Goal: Task Accomplishment & Management: Complete application form

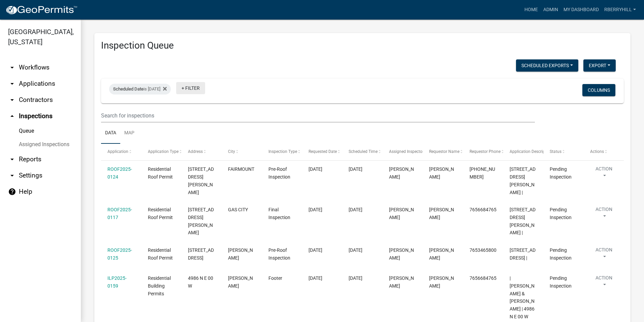
click at [201, 88] on link "+ Filter" at bounding box center [190, 88] width 29 height 12
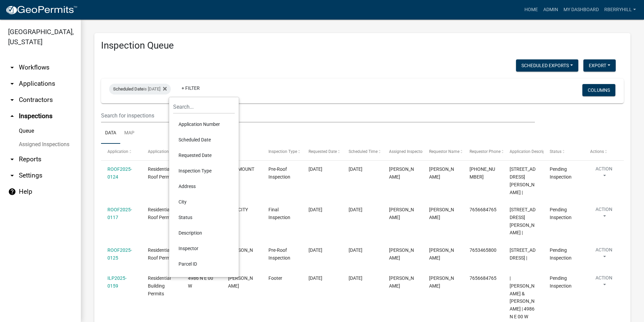
click at [191, 138] on li "Scheduled Date" at bounding box center [204, 140] width 62 height 16
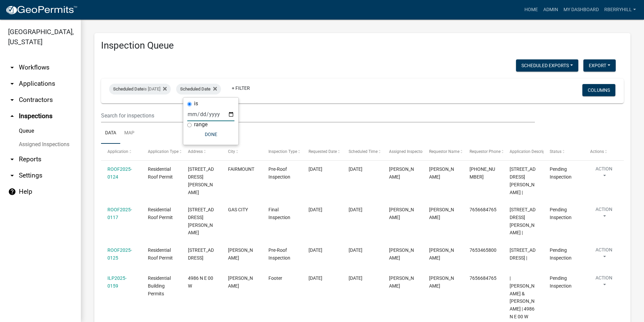
click at [232, 114] on input "date" at bounding box center [210, 114] width 47 height 14
type input "2025-08-12"
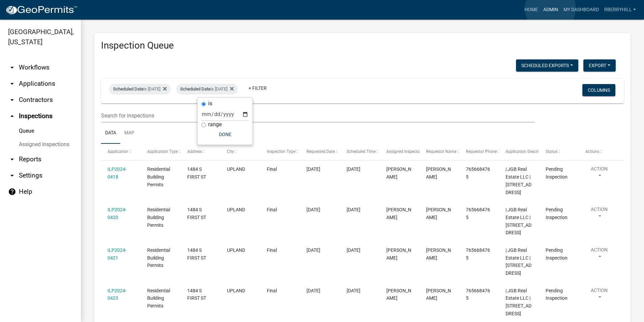
click at [551, 9] on link "Admin" at bounding box center [551, 9] width 20 height 13
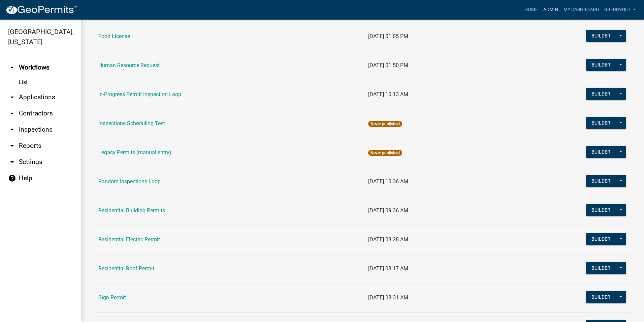
scroll to position [568, 0]
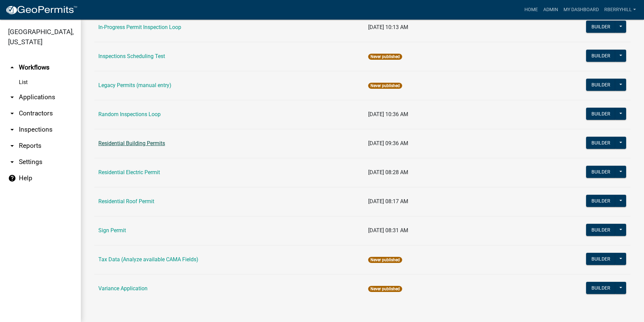
click at [134, 144] on link "Residential Building Permits" at bounding box center [131, 143] width 67 height 6
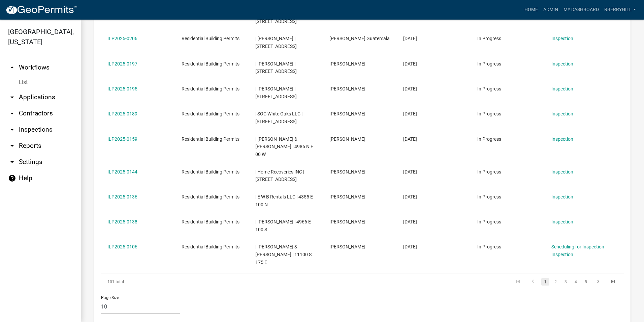
scroll to position [371, 0]
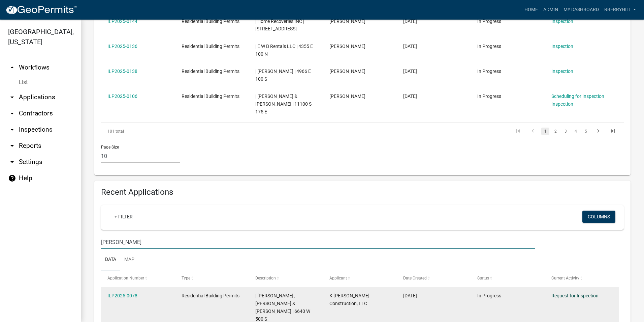
type input "Devore"
click at [582, 293] on link "Request for Inspection" at bounding box center [575, 295] width 47 height 5
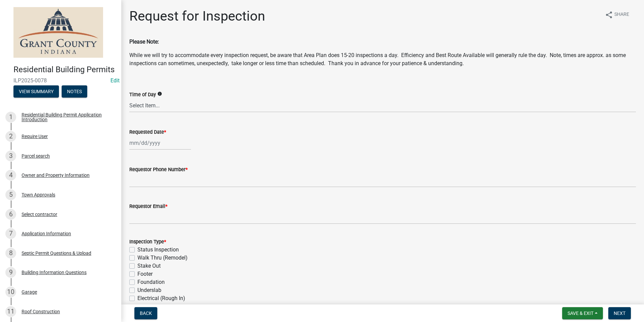
click at [143, 142] on div at bounding box center [160, 143] width 62 height 14
select select "8"
select select "2025"
click at [137, 201] on div "11" at bounding box center [136, 200] width 11 height 11
type input "[DATE]"
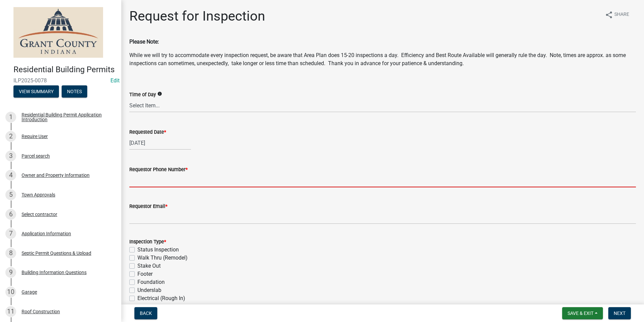
drag, startPoint x: 152, startPoint y: 179, endPoint x: 153, endPoint y: 182, distance: 3.8
click at [152, 179] on input "Requestor Phone Number *" at bounding box center [382, 180] width 507 height 14
type input "7656684765"
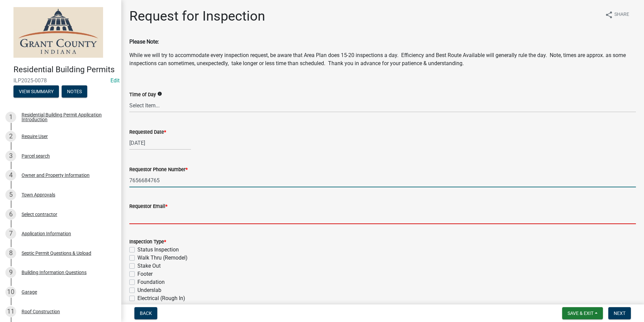
type input "[EMAIL_ADDRESS][DOMAIN_NAME]"
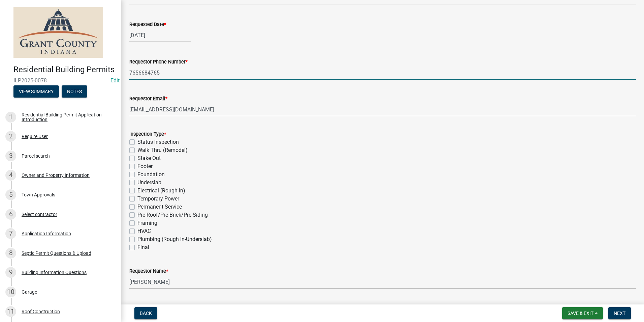
scroll to position [135, 0]
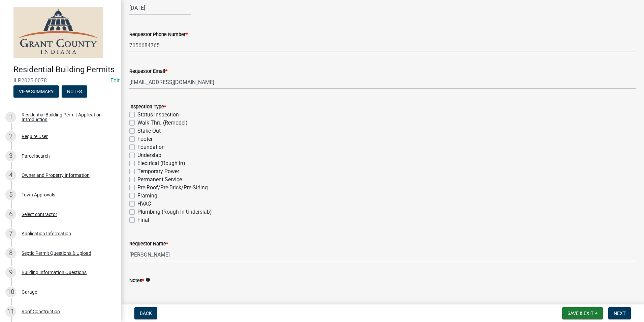
click at [138, 179] on label "Permanent Service" at bounding box center [160, 179] width 44 height 8
click at [138, 179] on input "Permanent Service" at bounding box center [140, 177] width 4 height 4
checkbox input "true"
checkbox input "false"
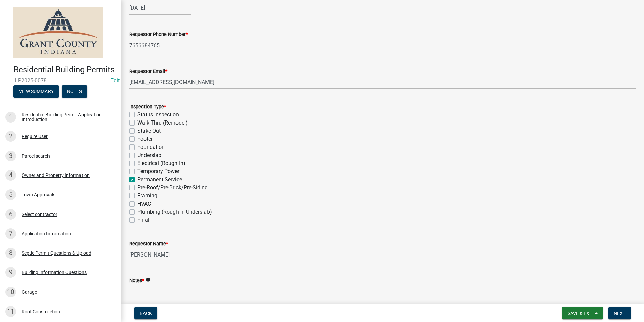
checkbox input "false"
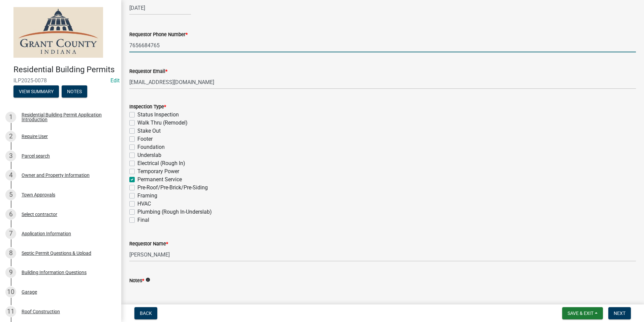
checkbox input "false"
checkbox input "true"
checkbox input "false"
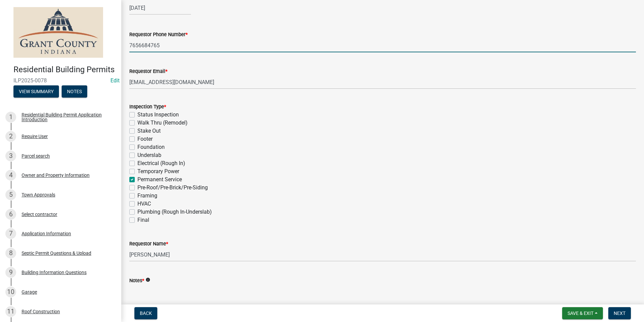
checkbox input "false"
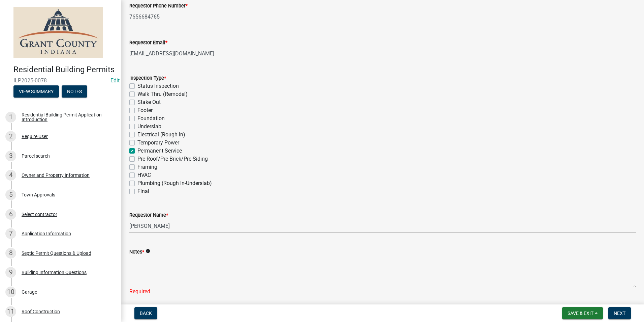
scroll to position [189, 0]
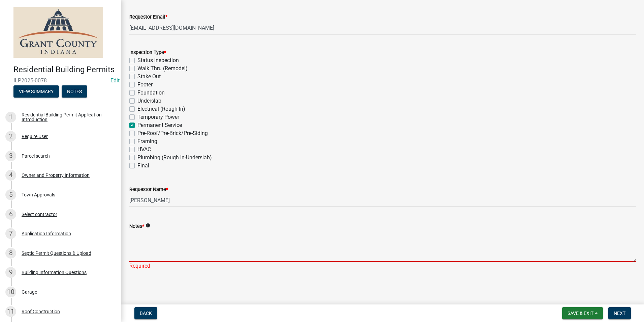
click at [151, 237] on textarea "Notes *" at bounding box center [382, 246] width 507 height 32
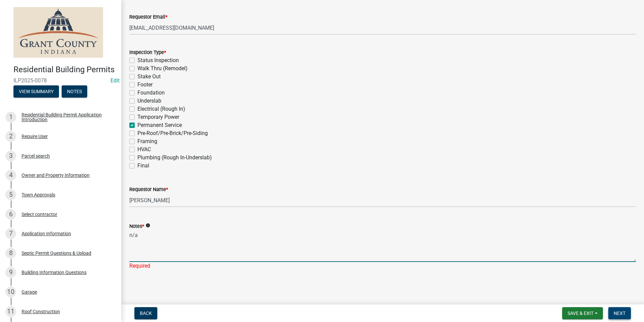
type textarea "n/a"
click at [617, 313] on span "Next" at bounding box center [620, 312] width 12 height 5
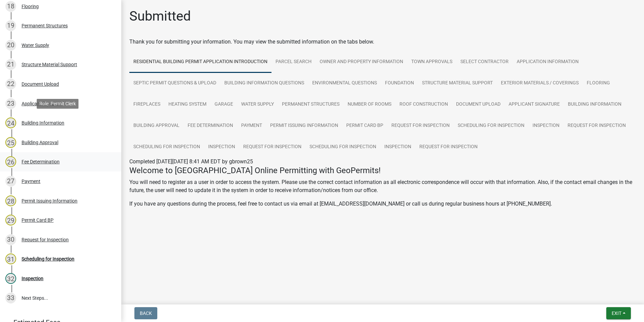
scroll to position [499, 0]
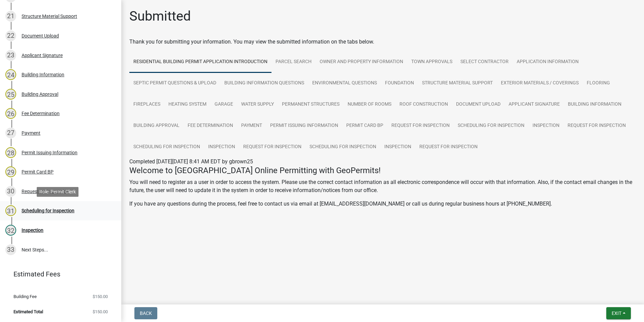
click at [62, 210] on div "Scheduling for Inspection" at bounding box center [48, 210] width 53 height 5
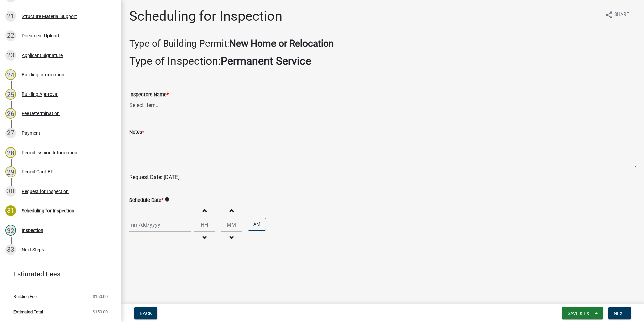
drag, startPoint x: 137, startPoint y: 105, endPoint x: 136, endPoint y: 111, distance: 6.1
click at [137, 106] on select "Select Item... rberryhill ([PERSON_NAME]) [PERSON_NAME] ([PERSON_NAME]) BBenefi…" at bounding box center [382, 105] width 507 height 14
select select "d7f9a44a-d2ea-4d3c-83b3-1aa71c950bd5"
click at [129, 98] on select "Select Item... rberryhill ([PERSON_NAME]) [PERSON_NAME] ([PERSON_NAME]) BBenefi…" at bounding box center [382, 105] width 507 height 14
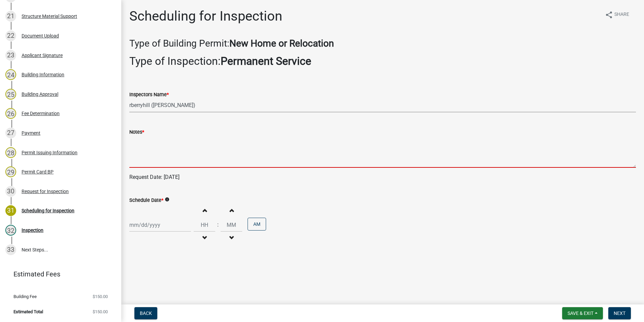
click at [134, 151] on textarea "Notes *" at bounding box center [382, 152] width 507 height 32
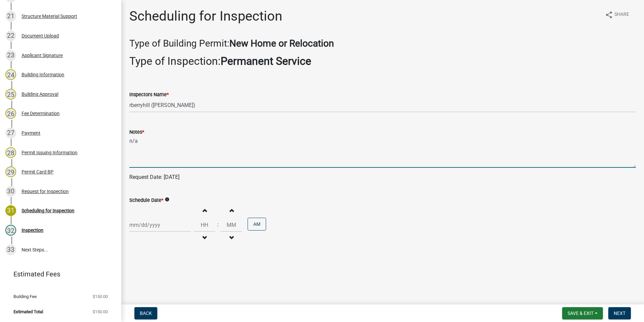
type textarea "n/a"
click at [147, 222] on div at bounding box center [160, 225] width 62 height 14
select select "8"
select select "2025"
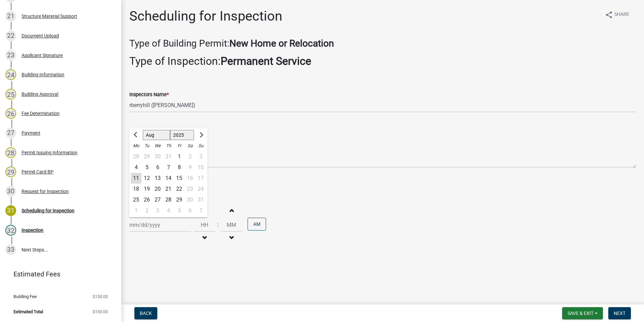
click at [146, 178] on div "12" at bounding box center [147, 178] width 11 height 11
type input "[DATE]"
click at [623, 313] on span "Next" at bounding box center [620, 312] width 12 height 5
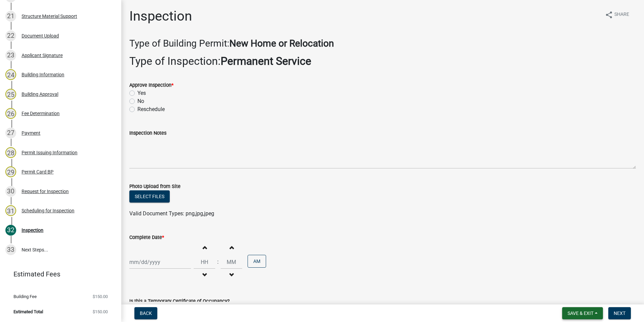
click at [577, 314] on span "Save & Exit" at bounding box center [581, 312] width 26 height 5
click at [569, 290] on button "Save & Exit" at bounding box center [576, 295] width 54 height 16
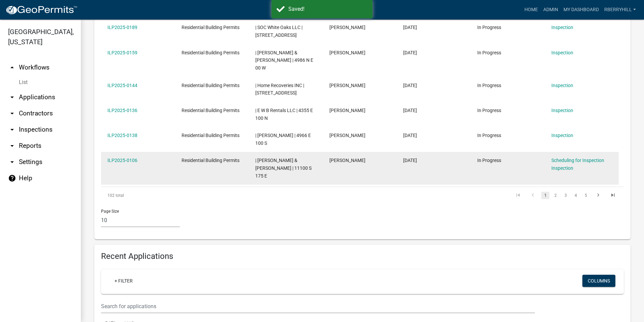
scroll to position [371, 0]
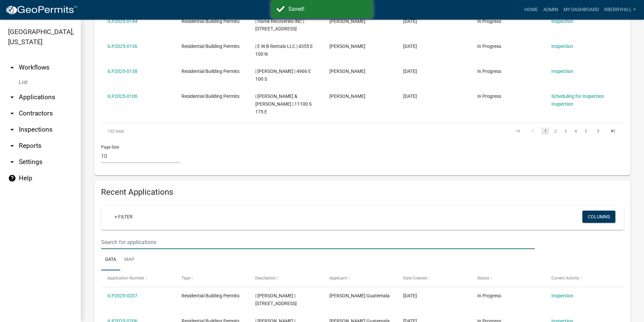
click at [112, 235] on input "text" at bounding box center [318, 242] width 434 height 14
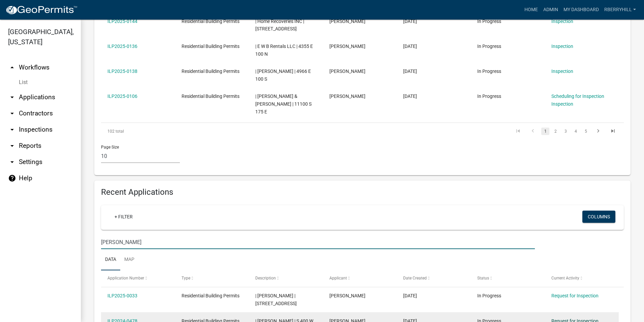
type input "[PERSON_NAME]"
click at [580, 318] on link "Request for Inspection" at bounding box center [575, 320] width 47 height 5
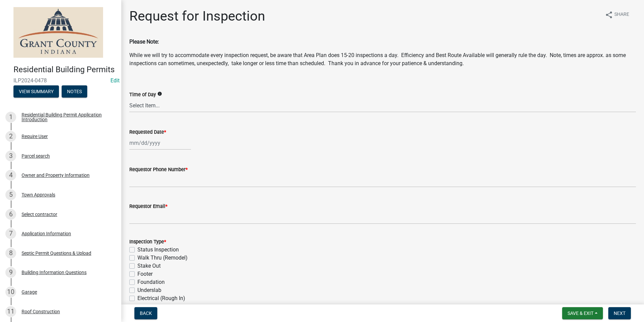
click at [148, 145] on div at bounding box center [160, 143] width 62 height 14
select select "8"
select select "2025"
click at [136, 198] on div "11" at bounding box center [136, 200] width 11 height 11
type input "[DATE]"
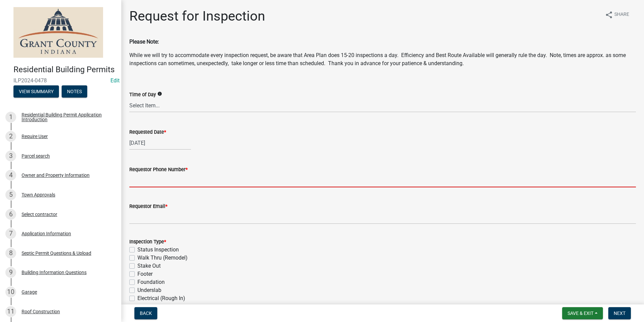
click at [145, 176] on input "Requestor Phone Number *" at bounding box center [382, 180] width 507 height 14
type input "7656684765"
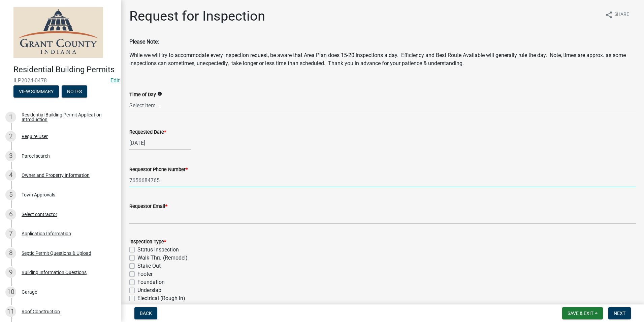
type input "[EMAIL_ADDRESS][DOMAIN_NAME]"
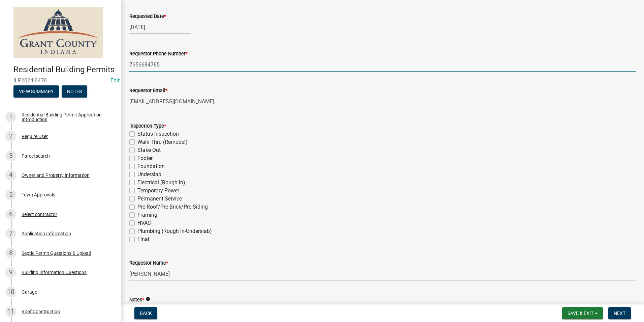
scroll to position [135, 0]
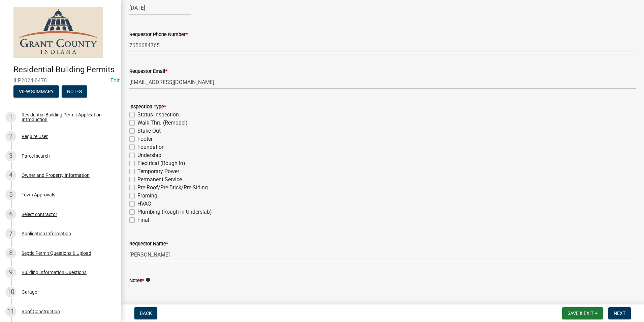
click at [138, 219] on label "Final" at bounding box center [144, 220] width 12 height 8
click at [138, 219] on input "Final" at bounding box center [140, 218] width 4 height 4
checkbox input "true"
checkbox input "false"
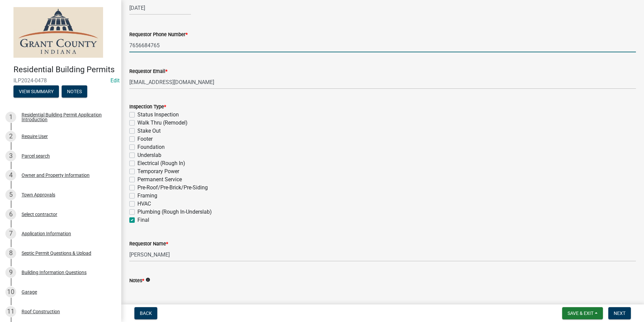
checkbox input "false"
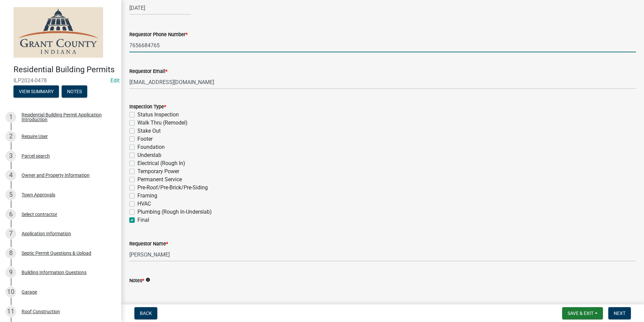
checkbox input "false"
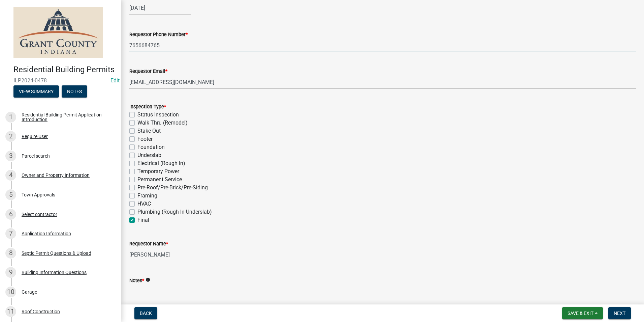
checkbox input "false"
checkbox input "true"
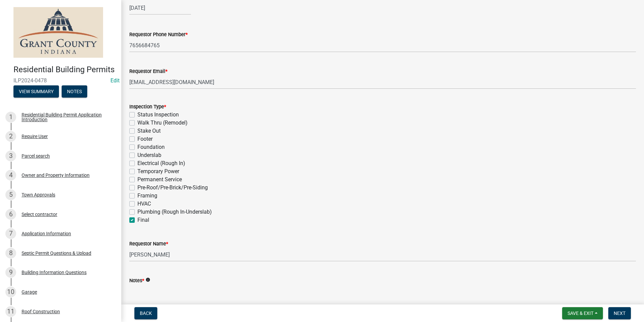
click at [183, 291] on textarea "Notes *" at bounding box center [382, 300] width 507 height 32
type textarea "n/a"
click at [618, 313] on span "Next" at bounding box center [620, 312] width 12 height 5
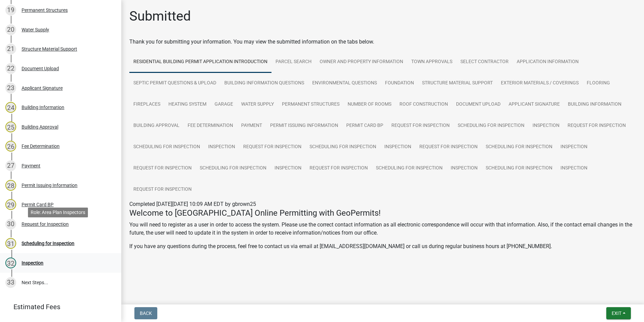
scroll to position [499, 0]
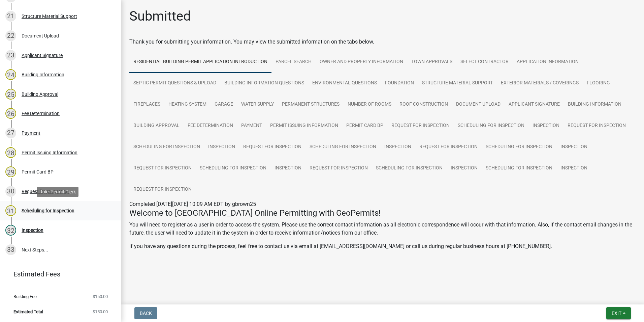
click at [60, 208] on div "Scheduling for Inspection" at bounding box center [48, 210] width 53 height 5
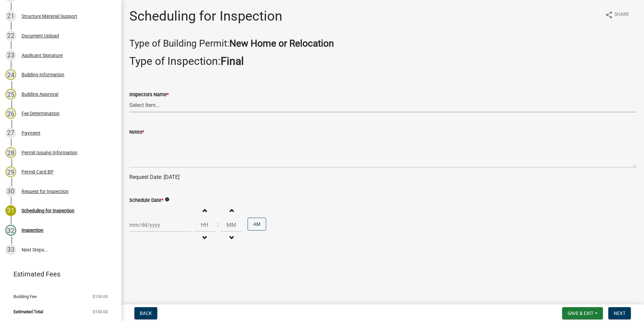
click at [137, 104] on select "Select Item... rberryhill ([PERSON_NAME]) [PERSON_NAME] ([PERSON_NAME]) BBenefi…" at bounding box center [382, 105] width 507 height 14
select select "d7f9a44a-d2ea-4d3c-83b3-1aa71c950bd5"
click at [129, 98] on select "Select Item... rberryhill ([PERSON_NAME]) [PERSON_NAME] ([PERSON_NAME]) BBenefi…" at bounding box center [382, 105] width 507 height 14
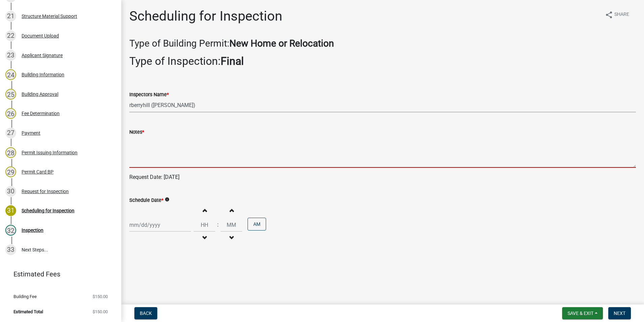
click at [137, 153] on textarea "Notes *" at bounding box center [382, 152] width 507 height 32
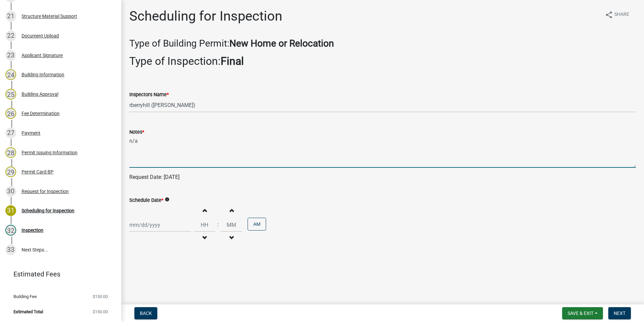
type textarea "n/a"
click at [148, 225] on div at bounding box center [160, 225] width 62 height 14
select select "8"
select select "2025"
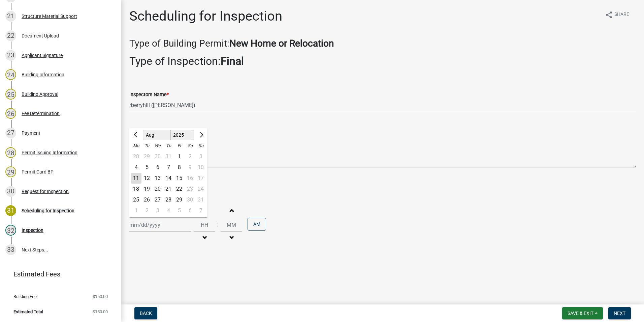
click at [156, 179] on div "13" at bounding box center [157, 178] width 11 height 11
type input "[DATE]"
click at [621, 314] on span "Next" at bounding box center [620, 312] width 12 height 5
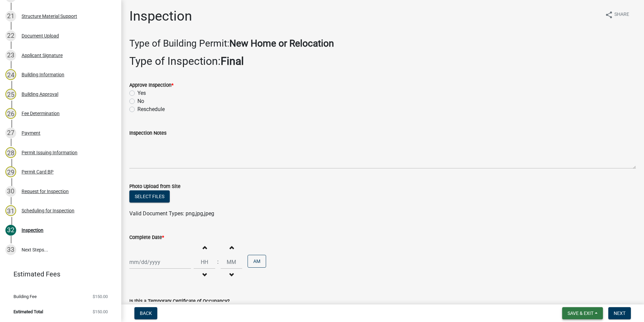
click at [583, 314] on span "Save & Exit" at bounding box center [581, 312] width 26 height 5
click at [582, 297] on button "Save & Exit" at bounding box center [576, 295] width 54 height 16
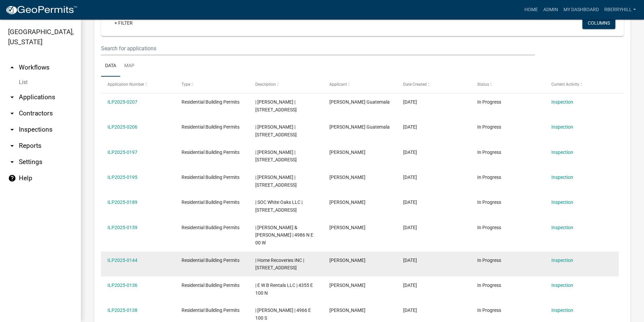
scroll to position [135, 0]
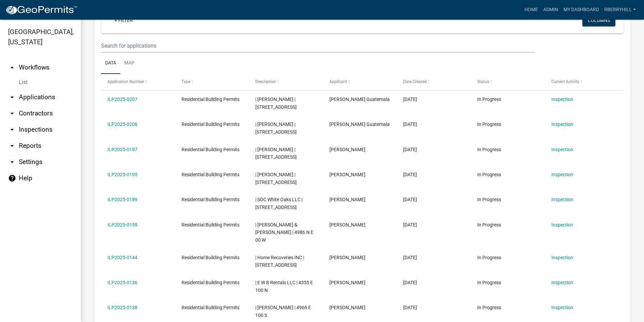
click at [47, 121] on link "arrow_drop_down Inspections" at bounding box center [40, 129] width 81 height 16
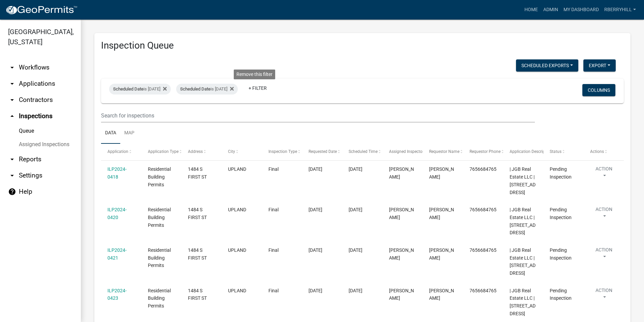
click at [234, 88] on icon at bounding box center [232, 88] width 4 height 5
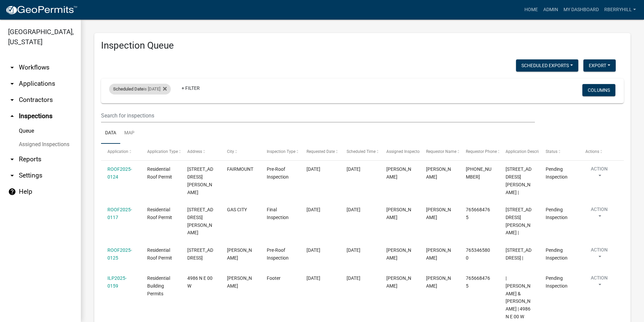
click at [150, 89] on div "Scheduled Date is [DATE]" at bounding box center [140, 89] width 62 height 11
click at [165, 114] on input "[DATE]" at bounding box center [145, 114] width 47 height 14
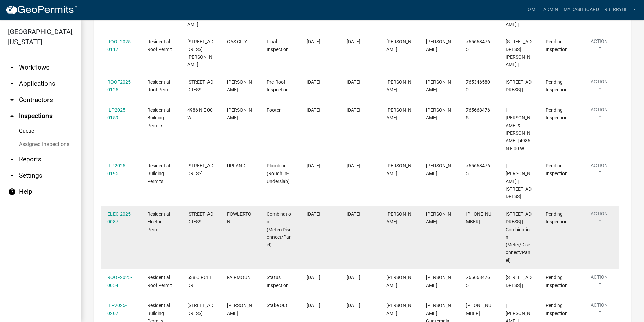
scroll to position [169, 0]
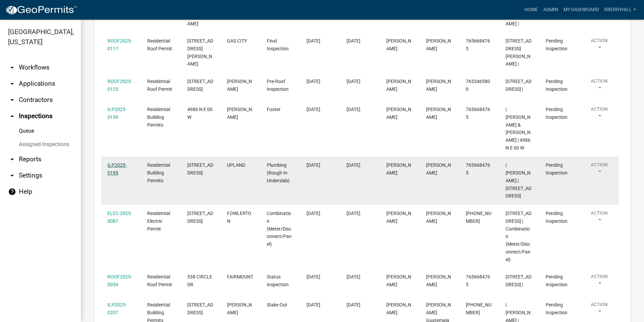
click at [118, 162] on link "ILP2025-0195" at bounding box center [117, 168] width 19 height 13
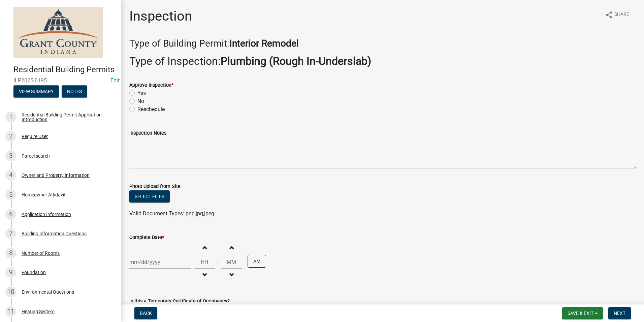
click at [138, 93] on label "Yes" at bounding box center [142, 93] width 8 height 8
click at [138, 93] on input "Yes" at bounding box center [140, 91] width 4 height 4
radio input "true"
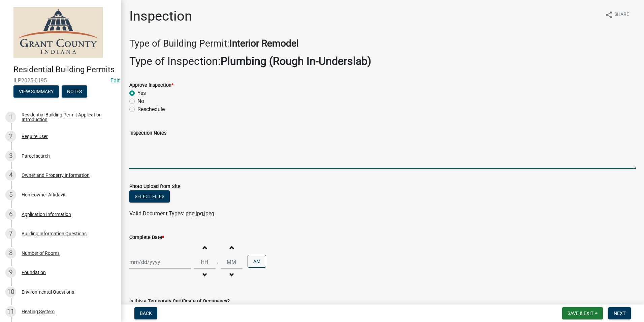
click at [136, 143] on textarea "Inspection Notes" at bounding box center [382, 153] width 507 height 32
type textarea "Plumbing meets code requirements. Good to cover."
click at [147, 262] on div at bounding box center [160, 262] width 62 height 14
select select "8"
select select "2025"
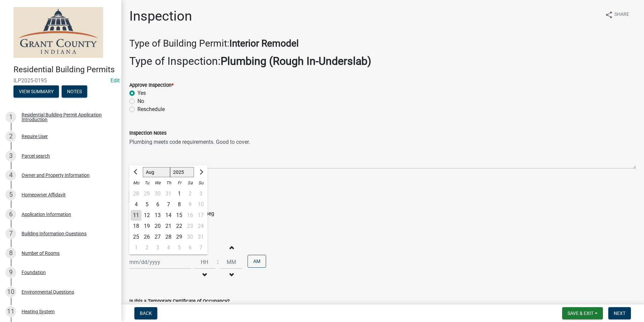
click at [136, 215] on div "11" at bounding box center [136, 215] width 11 height 11
type input "[DATE]"
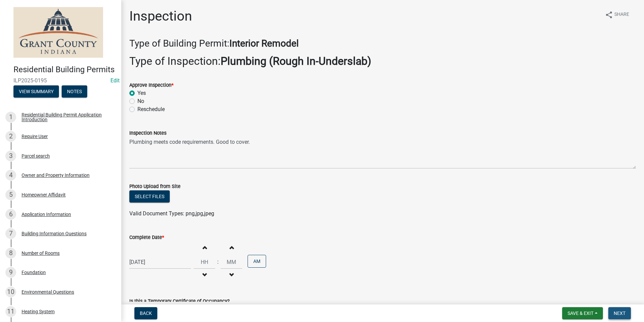
click at [619, 313] on span "Next" at bounding box center [620, 312] width 12 height 5
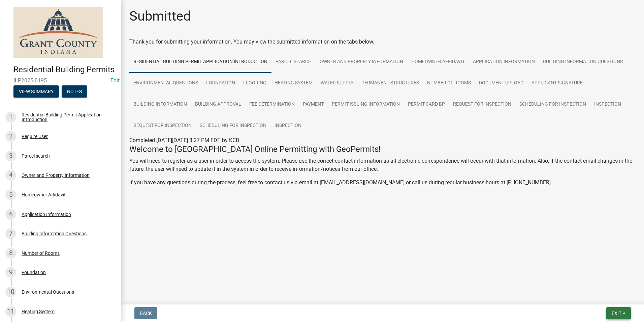
drag, startPoint x: 613, startPoint y: 310, endPoint x: 611, endPoint y: 307, distance: 3.8
click at [613, 309] on button "Exit" at bounding box center [619, 313] width 25 height 12
click at [606, 304] on div "Save Save & Exit" at bounding box center [604, 287] width 54 height 38
click at [598, 295] on button "Save & Exit" at bounding box center [604, 295] width 54 height 16
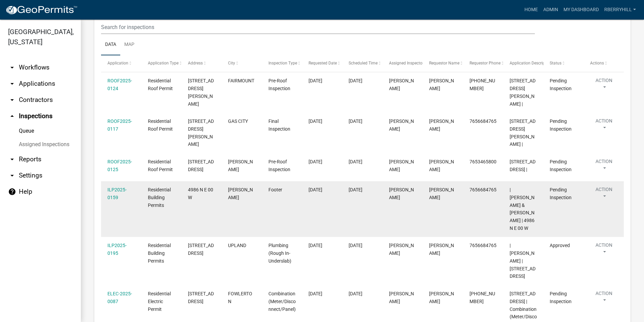
scroll to position [135, 0]
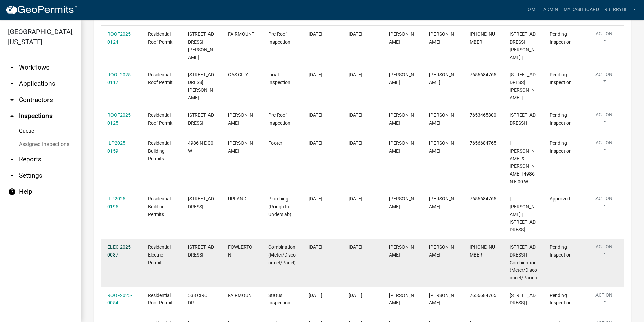
click at [119, 244] on link "ELEC-2025-0087" at bounding box center [120, 250] width 25 height 13
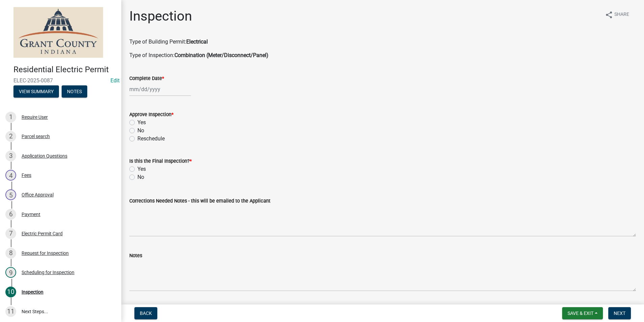
select select "8"
select select "2025"
click at [152, 91] on div "[PERSON_NAME] Feb Mar Apr [PERSON_NAME][DATE] Oct Nov [DATE] 1526 1527 1528 152…" at bounding box center [160, 89] width 62 height 14
click at [136, 147] on div "11" at bounding box center [136, 146] width 11 height 11
type input "[DATE]"
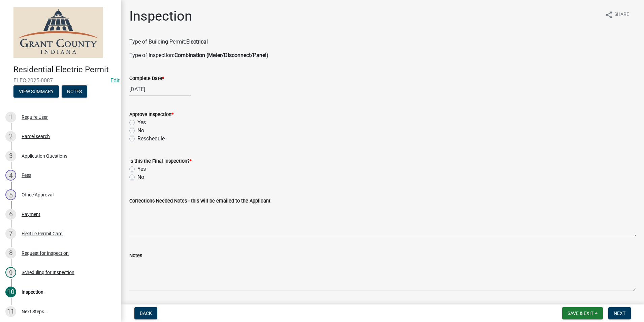
click at [138, 122] on label "Yes" at bounding box center [142, 122] width 8 height 8
click at [138, 122] on input "Yes" at bounding box center [140, 120] width 4 height 4
radio input "true"
click at [138, 177] on label "No" at bounding box center [141, 177] width 7 height 8
click at [138, 177] on input "No" at bounding box center [140, 175] width 4 height 4
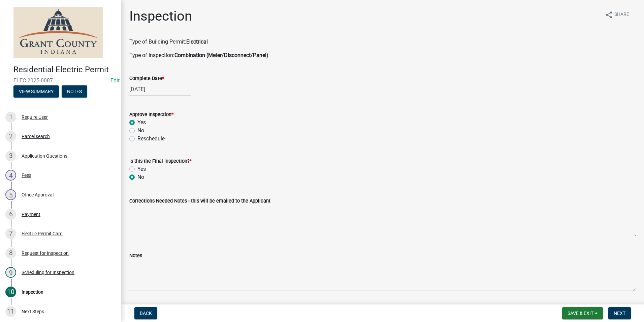
radio input "true"
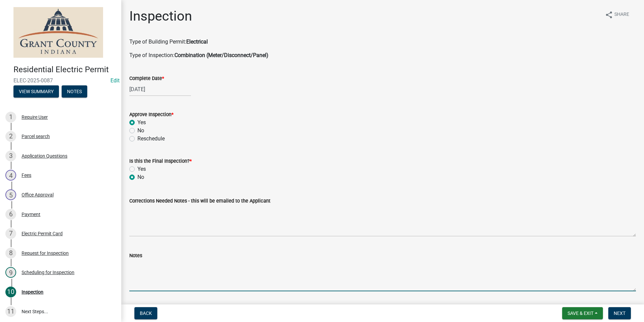
click at [131, 269] on textarea "Notes" at bounding box center [382, 275] width 507 height 32
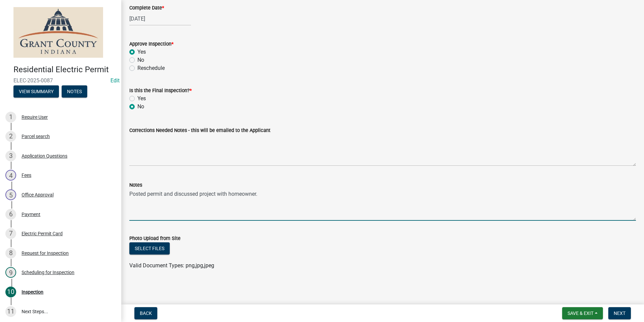
scroll to position [71, 0]
type textarea "Posted permit and discussed project with homeowner."
click at [620, 314] on span "Next" at bounding box center [620, 312] width 12 height 5
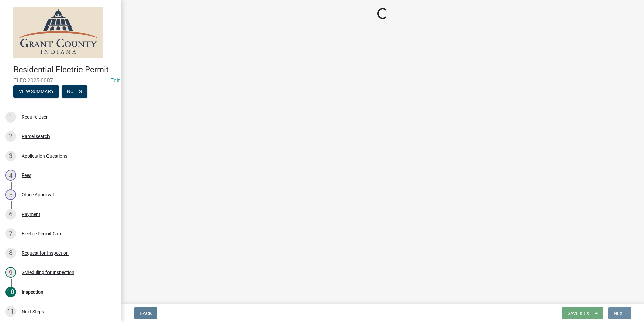
scroll to position [0, 0]
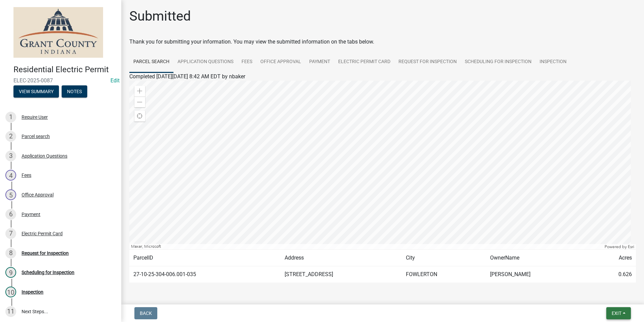
click at [616, 315] on span "Exit" at bounding box center [617, 312] width 10 height 5
click at [609, 297] on button "Save & Exit" at bounding box center [604, 295] width 54 height 16
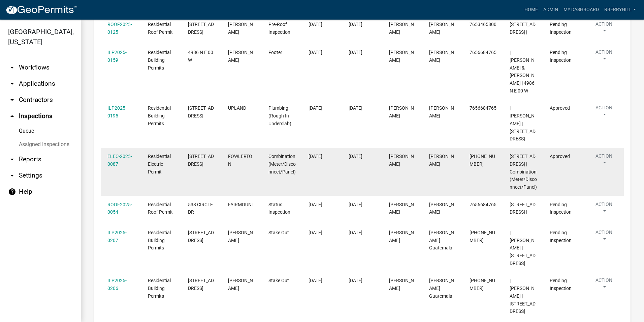
scroll to position [236, 0]
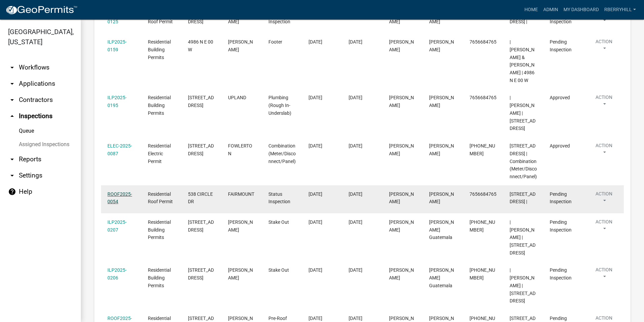
click at [122, 191] on link "ROOF2025-0054" at bounding box center [120, 197] width 25 height 13
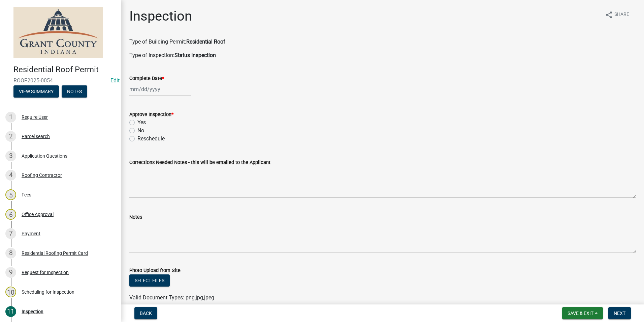
click at [148, 93] on div at bounding box center [160, 89] width 62 height 14
select select "8"
select select "2025"
click at [137, 145] on div "11" at bounding box center [136, 146] width 11 height 11
type input "[DATE]"
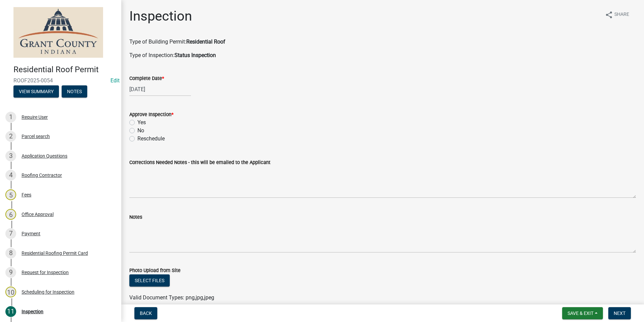
click at [138, 123] on label "Yes" at bounding box center [142, 122] width 8 height 8
click at [138, 123] on input "Yes" at bounding box center [140, 120] width 4 height 4
radio input "true"
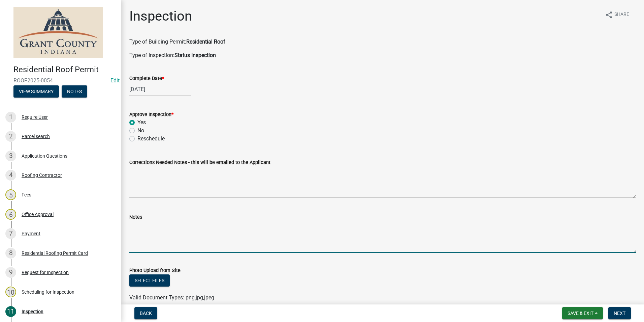
click at [136, 226] on textarea "Notes" at bounding box center [382, 237] width 507 height 32
type textarea "Some decking replaced."
click at [620, 312] on span "Next" at bounding box center [620, 312] width 12 height 5
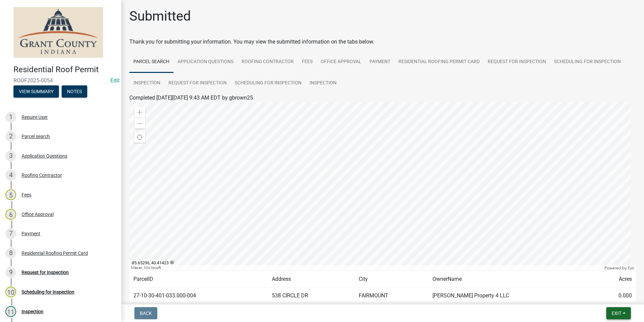
click at [617, 312] on span "Exit" at bounding box center [617, 312] width 10 height 5
click at [601, 294] on button "Save & Exit" at bounding box center [604, 295] width 54 height 16
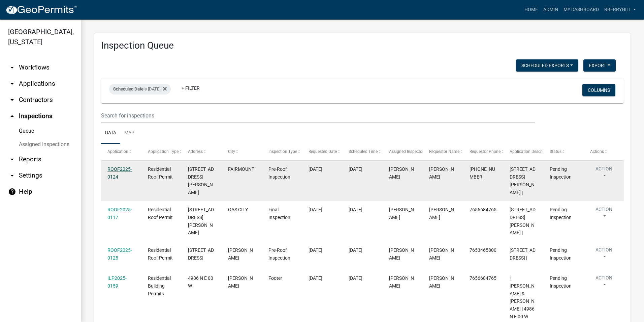
click at [113, 169] on link "ROOF2025-0124" at bounding box center [120, 172] width 25 height 13
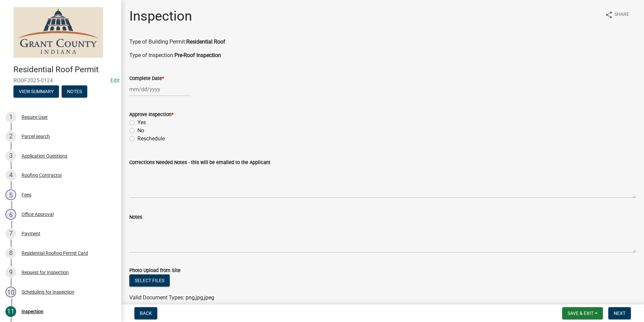
select select "8"
select select "2025"
click at [146, 89] on div "[PERSON_NAME] Feb Mar Apr [PERSON_NAME][DATE] Oct Nov [DATE] 1526 1527 1528 152…" at bounding box center [160, 89] width 62 height 14
click at [135, 147] on div "11" at bounding box center [136, 146] width 11 height 11
type input "[DATE]"
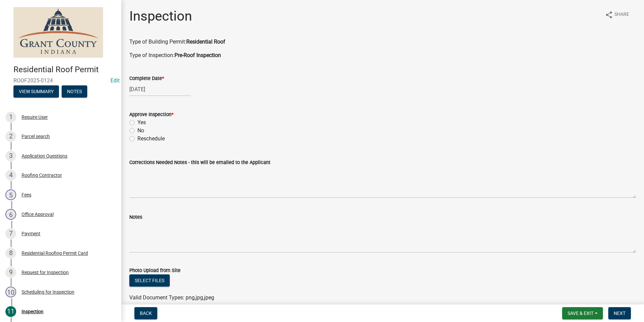
click at [138, 121] on label "Yes" at bounding box center [142, 122] width 8 height 8
click at [138, 121] on input "Yes" at bounding box center [140, 120] width 4 height 4
radio input "true"
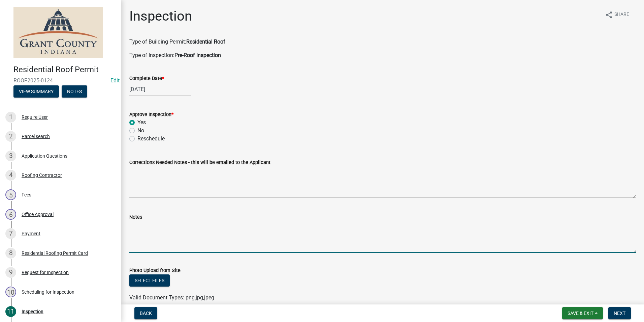
click at [134, 225] on textarea "Notes" at bounding box center [382, 237] width 507 height 32
type textarea "O"
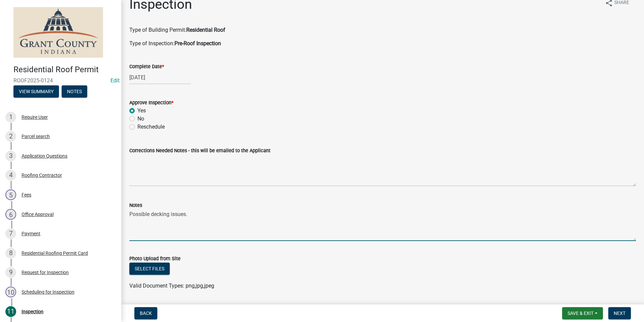
scroll to position [32, 0]
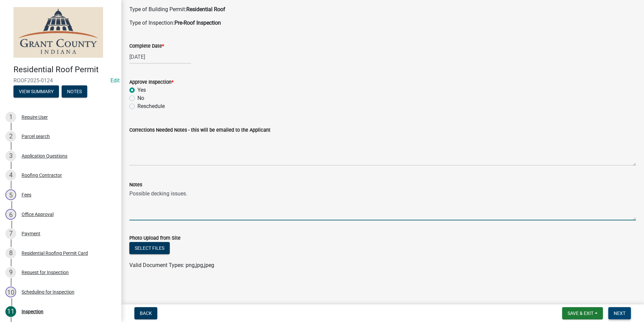
type textarea "Possible decking issues."
click at [622, 312] on span "Next" at bounding box center [620, 312] width 12 height 5
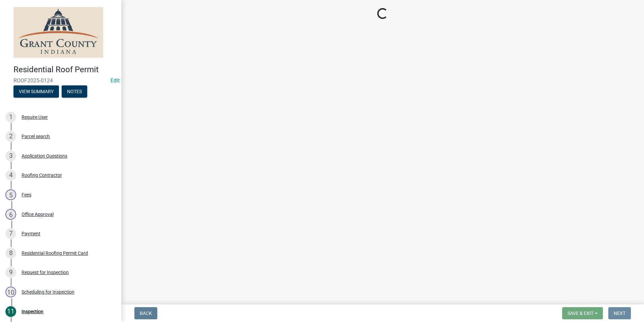
scroll to position [0, 0]
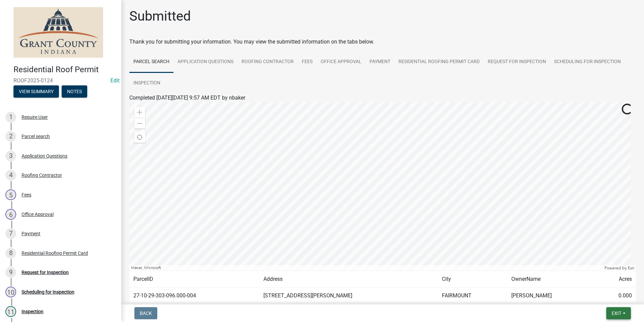
click at [626, 307] on button "Exit" at bounding box center [619, 313] width 25 height 12
click at [593, 296] on button "Save & Exit" at bounding box center [604, 295] width 54 height 16
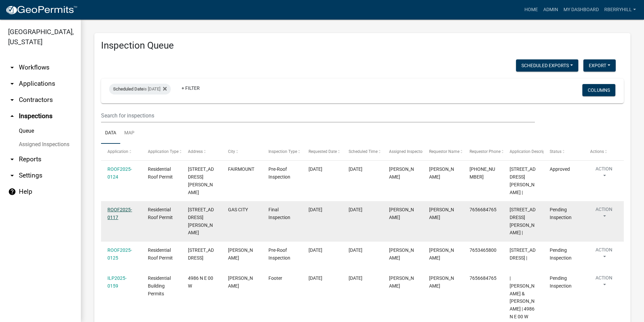
click at [124, 207] on link "ROOF2025-0117" at bounding box center [120, 213] width 25 height 13
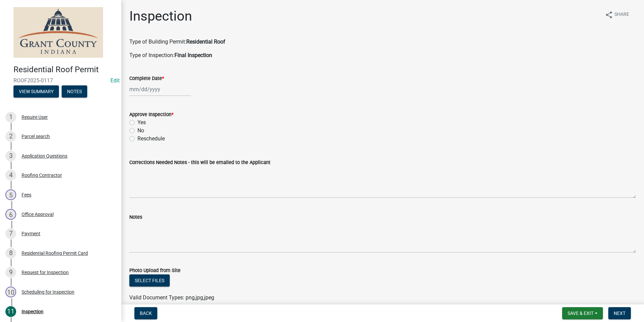
select select "8"
select select "2025"
drag, startPoint x: 149, startPoint y: 89, endPoint x: 149, endPoint y: 93, distance: 3.7
click at [149, 89] on div "[PERSON_NAME] Feb Mar Apr [PERSON_NAME][DATE] Oct Nov [DATE] 1526 1527 1528 152…" at bounding box center [160, 89] width 62 height 14
click at [136, 148] on div "11" at bounding box center [136, 146] width 11 height 11
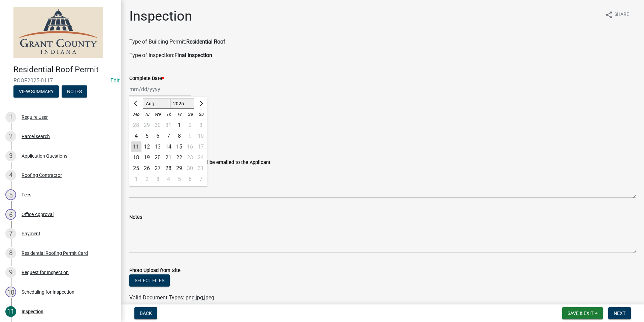
type input "[DATE]"
click at [138, 123] on label "Yes" at bounding box center [142, 122] width 8 height 8
click at [138, 123] on input "Yes" at bounding box center [140, 120] width 4 height 4
radio input "true"
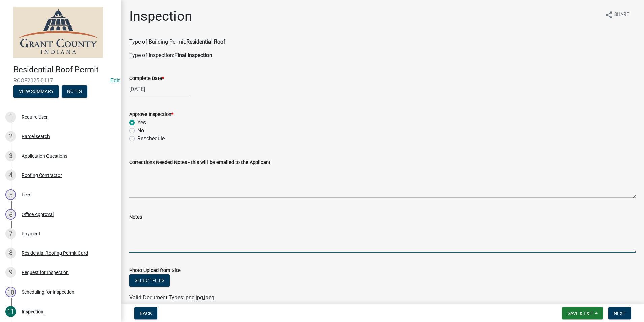
click at [131, 227] on textarea "Notes" at bounding box center [382, 237] width 507 height 32
type textarea "Appears satisfactory."
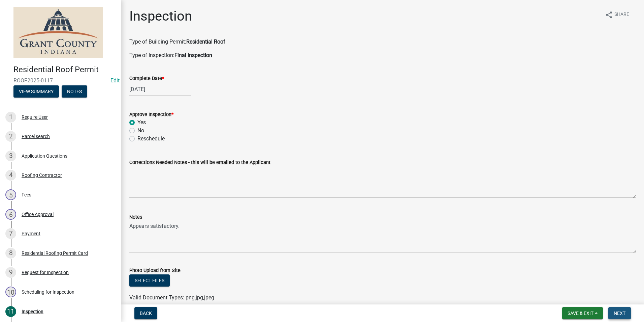
click at [624, 315] on span "Next" at bounding box center [620, 312] width 12 height 5
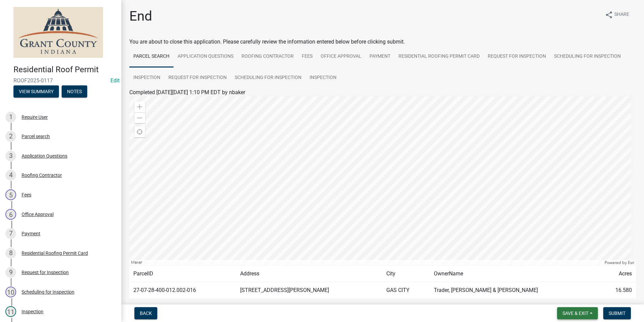
drag, startPoint x: 587, startPoint y: 313, endPoint x: 580, endPoint y: 303, distance: 12.4
click at [586, 312] on span "Save & Exit" at bounding box center [576, 312] width 26 height 5
click at [574, 300] on button "Save & Exit" at bounding box center [571, 295] width 54 height 16
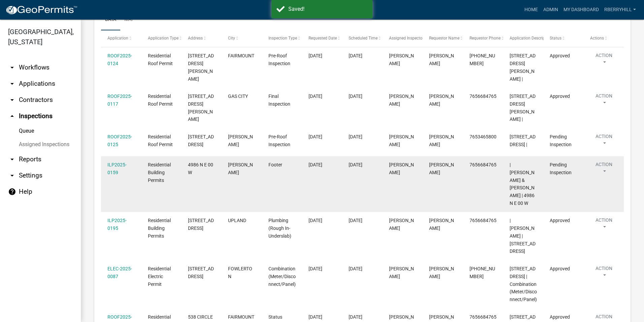
scroll to position [135, 0]
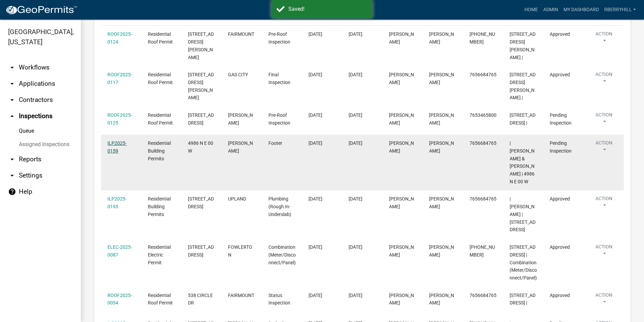
click at [119, 140] on link "ILP2025-0159" at bounding box center [117, 146] width 19 height 13
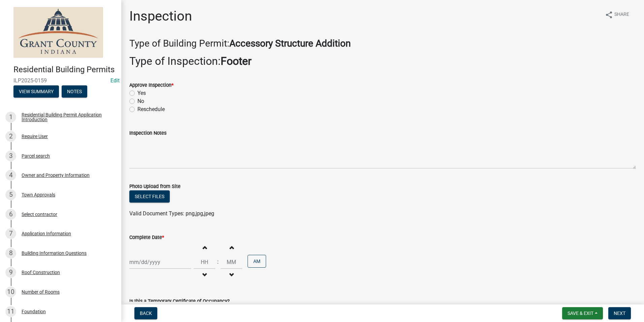
click at [138, 93] on label "Yes" at bounding box center [142, 93] width 8 height 8
click at [138, 93] on input "Yes" at bounding box center [140, 91] width 4 height 4
radio input "true"
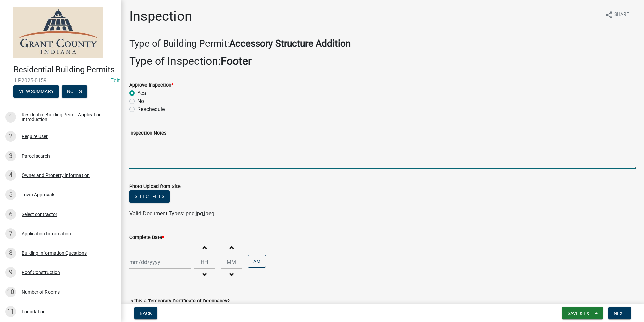
click at [139, 144] on textarea "Inspection Notes" at bounding box center [382, 153] width 507 height 32
type textarea "Post hole width and depth exceeds code."
select select "8"
select select "2025"
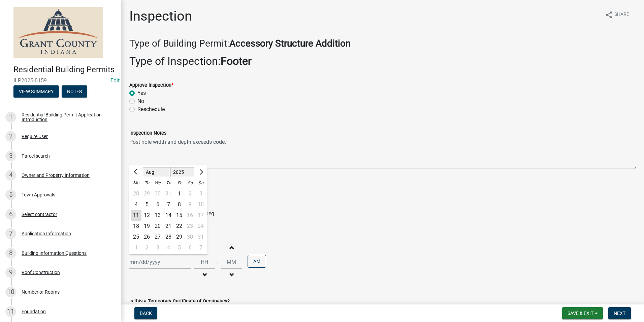
drag, startPoint x: 149, startPoint y: 264, endPoint x: 151, endPoint y: 258, distance: 5.7
click at [149, 263] on div "[PERSON_NAME] Feb Mar Apr [PERSON_NAME][DATE] Oct Nov [DATE] 1526 1527 1528 152…" at bounding box center [160, 262] width 62 height 14
drag, startPoint x: 138, startPoint y: 215, endPoint x: 295, endPoint y: 230, distance: 157.8
click at [138, 214] on div "11" at bounding box center [136, 215] width 11 height 11
type input "[DATE]"
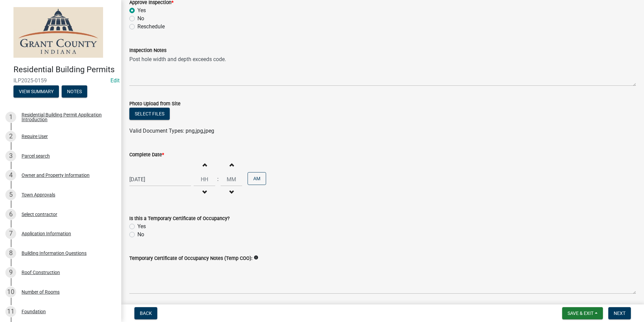
scroll to position [101, 0]
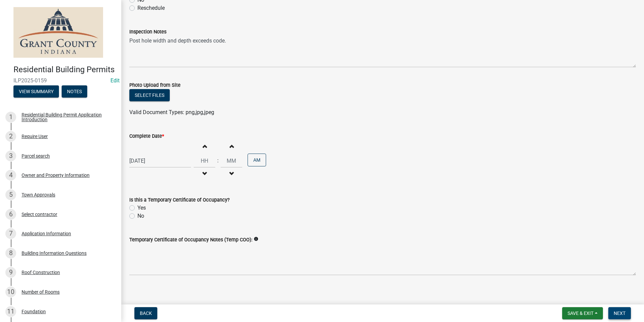
click at [621, 313] on span "Next" at bounding box center [620, 312] width 12 height 5
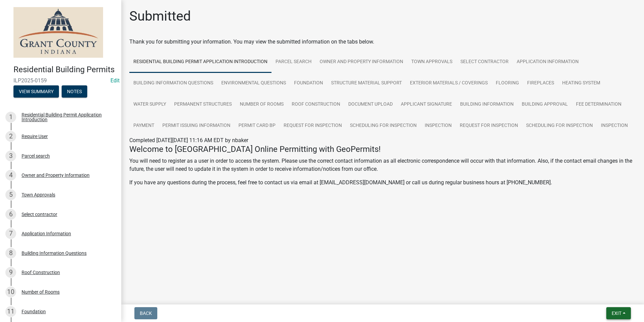
drag, startPoint x: 611, startPoint y: 311, endPoint x: 609, endPoint y: 308, distance: 4.1
click at [612, 311] on span "Exit" at bounding box center [617, 312] width 10 height 5
click at [604, 299] on button "Save & Exit" at bounding box center [604, 295] width 54 height 16
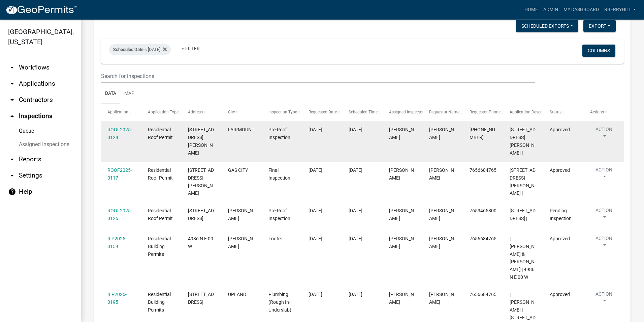
scroll to position [67, 0]
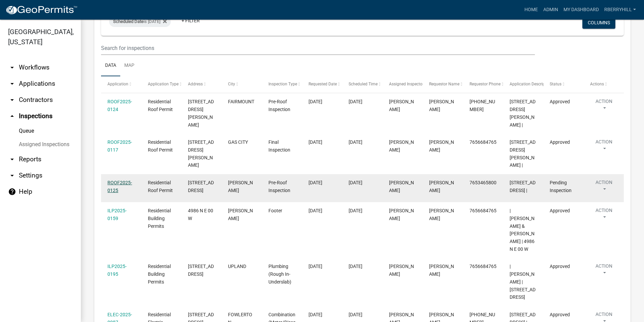
click at [119, 180] on link "ROOF2025-0125" at bounding box center [120, 186] width 25 height 13
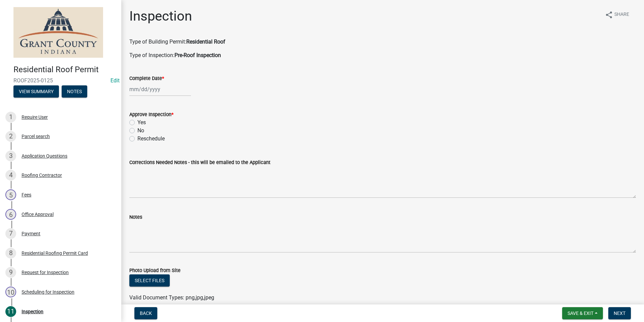
click at [143, 91] on div at bounding box center [160, 89] width 62 height 14
select select "8"
select select "2025"
drag, startPoint x: 137, startPoint y: 146, endPoint x: 142, endPoint y: 90, distance: 56.9
click at [137, 146] on div "11" at bounding box center [136, 146] width 11 height 11
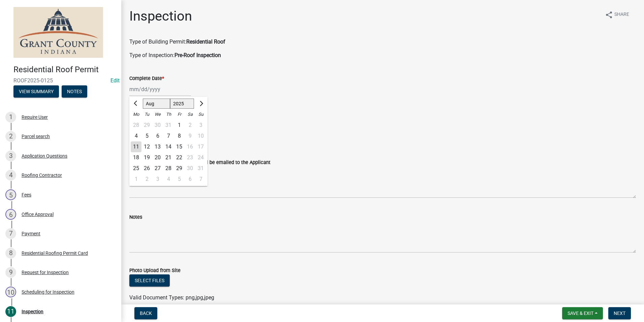
type input "[DATE]"
click at [138, 123] on label "Yes" at bounding box center [142, 122] width 8 height 8
click at [138, 123] on input "Yes" at bounding box center [140, 120] width 4 height 4
radio input "true"
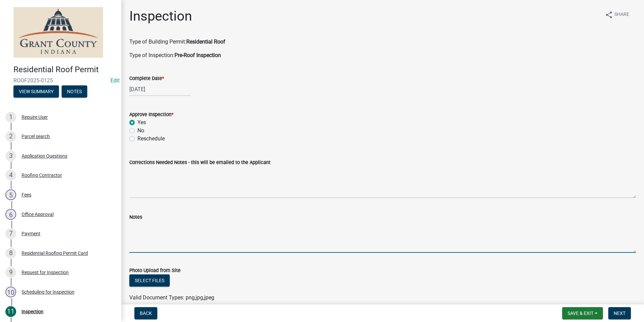
click at [135, 227] on textarea "Notes" at bounding box center [382, 237] width 507 height 32
type textarea "Contractor to add cricket and ridge vent."
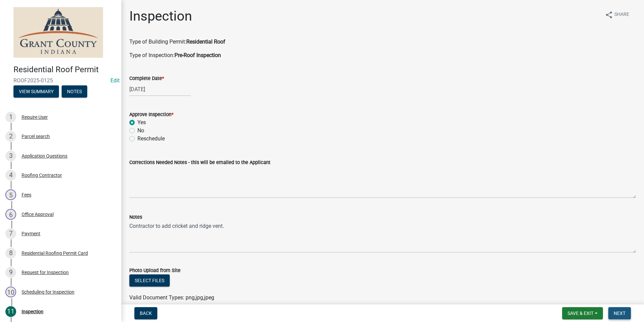
click at [620, 312] on span "Next" at bounding box center [620, 312] width 12 height 5
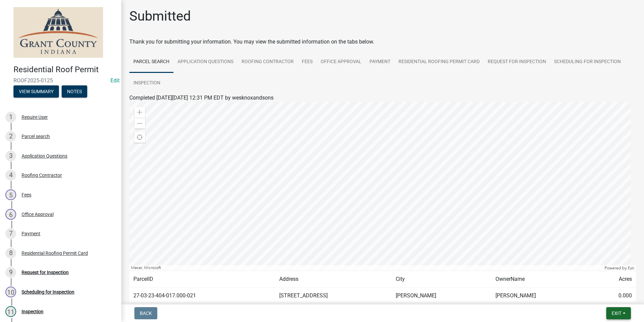
click at [617, 313] on span "Exit" at bounding box center [617, 312] width 10 height 5
click at [607, 296] on button "Save & Exit" at bounding box center [604, 295] width 54 height 16
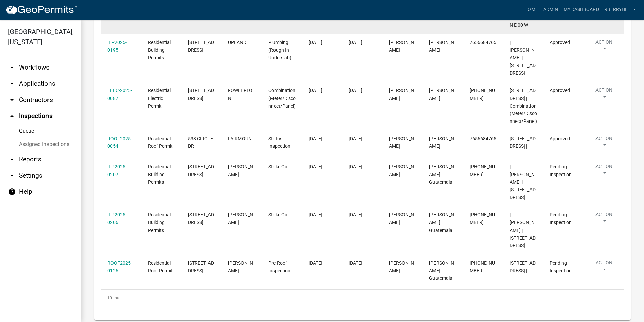
scroll to position [292, 0]
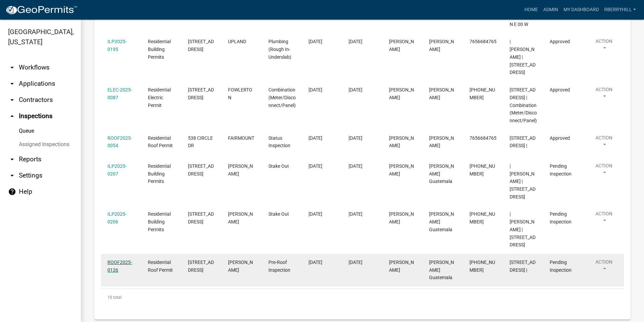
click at [119, 259] on link "ROOF2025-0126" at bounding box center [120, 265] width 25 height 13
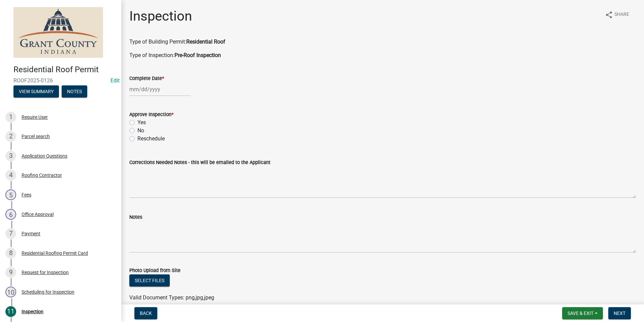
click at [149, 90] on div at bounding box center [160, 89] width 62 height 14
select select "8"
select select "2025"
drag, startPoint x: 133, startPoint y: 144, endPoint x: 137, endPoint y: 131, distance: 13.0
click at [133, 144] on div "11" at bounding box center [136, 146] width 11 height 11
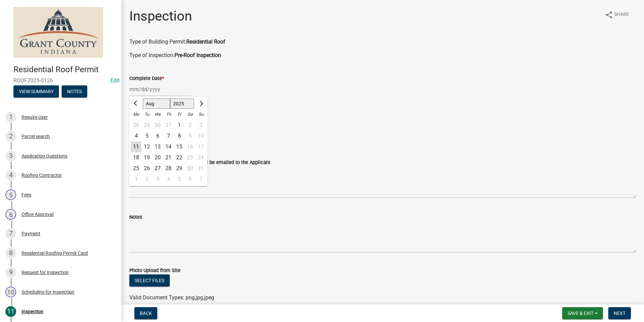
type input "[DATE]"
drag, startPoint x: 132, startPoint y: 121, endPoint x: 137, endPoint y: 131, distance: 11.2
click at [138, 121] on label "Yes" at bounding box center [142, 122] width 8 height 8
click at [138, 121] on input "Yes" at bounding box center [140, 120] width 4 height 4
radio input "true"
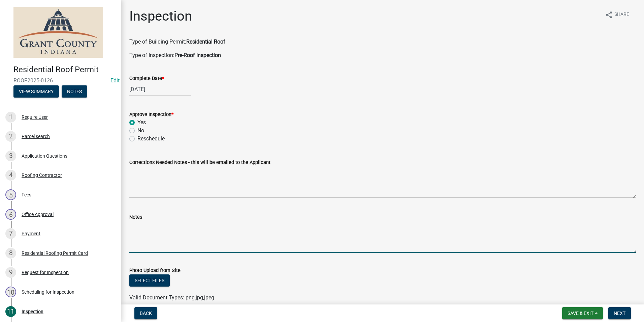
click at [137, 229] on textarea "Notes" at bounding box center [382, 237] width 507 height 32
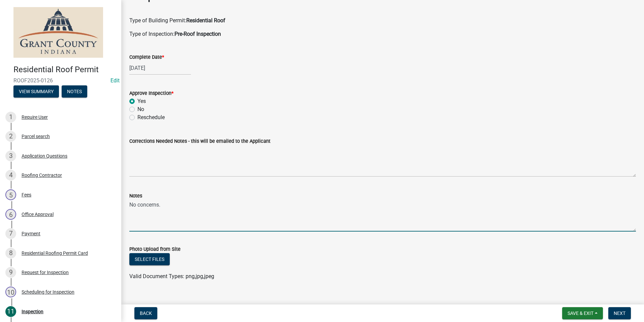
scroll to position [32, 0]
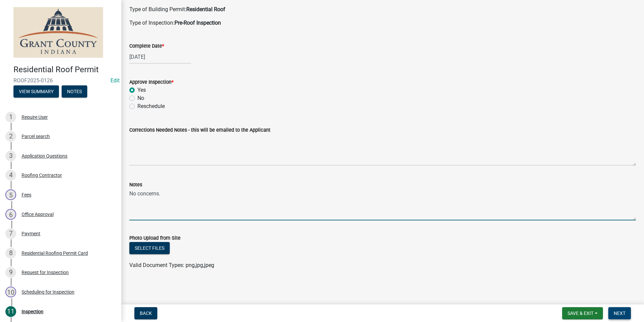
type textarea "No concerns."
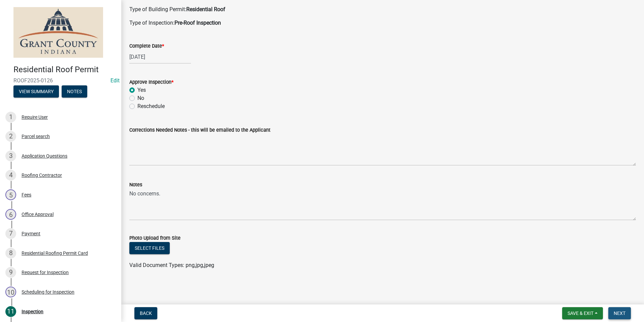
click at [618, 311] on span "Next" at bounding box center [620, 312] width 12 height 5
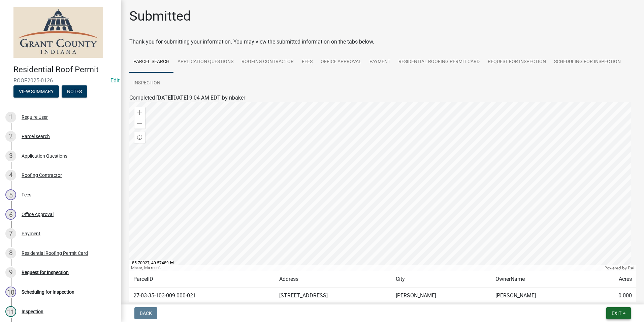
click at [614, 314] on span "Exit" at bounding box center [617, 312] width 10 height 5
click at [597, 296] on button "Save & Exit" at bounding box center [604, 295] width 54 height 16
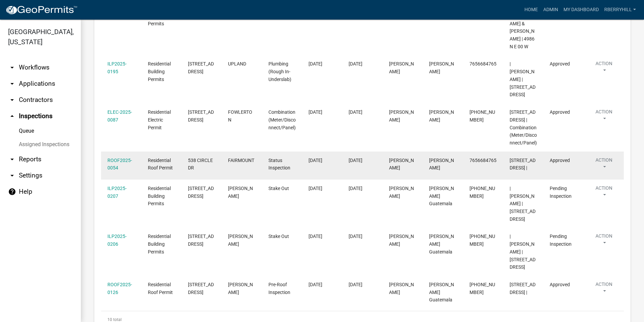
scroll to position [292, 0]
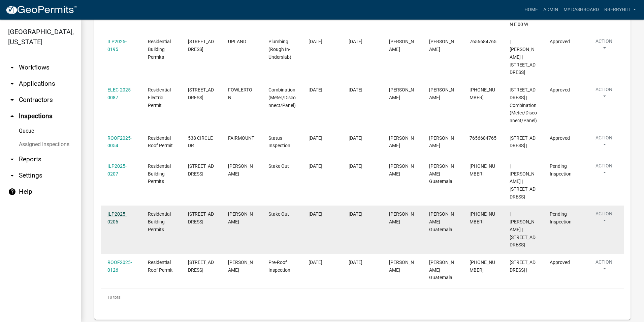
click at [118, 211] on link "ILP2025-0206" at bounding box center [117, 217] width 19 height 13
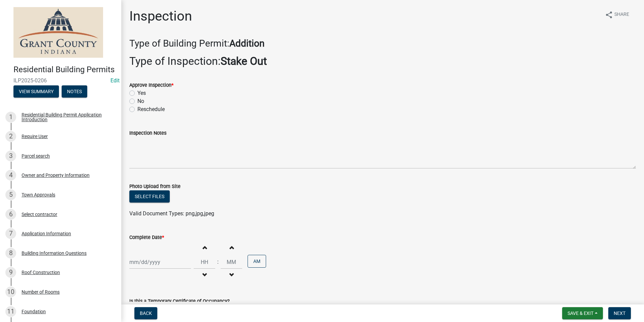
click at [138, 93] on label "Yes" at bounding box center [142, 93] width 8 height 8
click at [138, 93] on input "Yes" at bounding box center [140, 91] width 4 height 4
radio input "true"
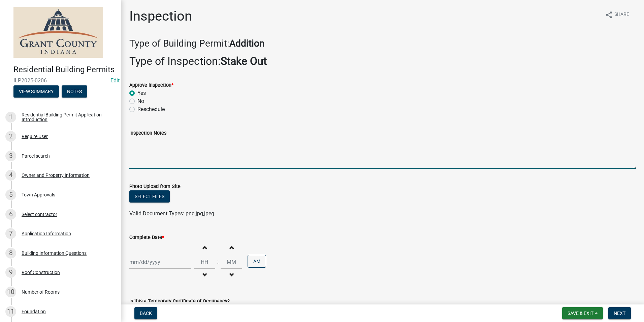
click at [140, 144] on textarea "Inspection Notes" at bounding box center [382, 153] width 507 height 32
click at [134, 141] on textarea "Inspection Notes" at bounding box center [382, 153] width 507 height 32
type textarea "Same spoy as old deck."
click at [150, 261] on div at bounding box center [160, 262] width 62 height 14
select select "8"
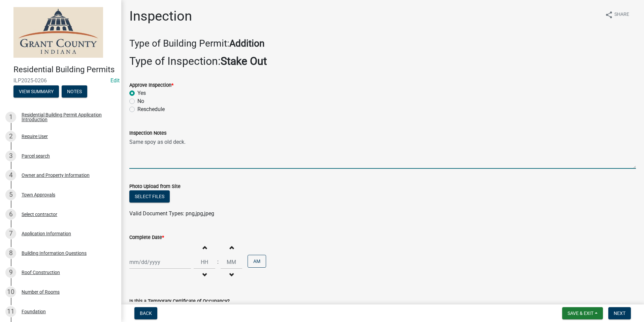
select select "2025"
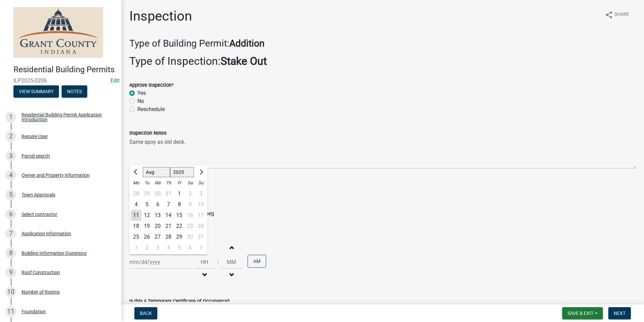
click at [140, 215] on div "11" at bounding box center [136, 215] width 11 height 11
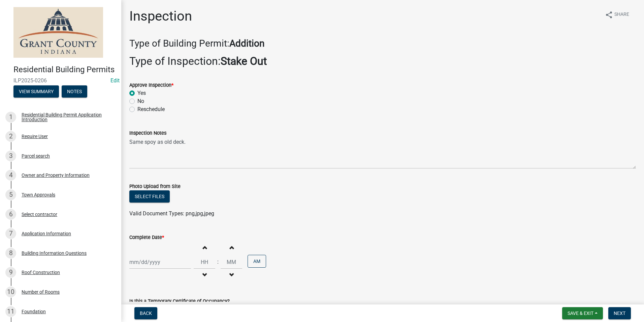
type input "[DATE]"
click at [622, 315] on span "Next" at bounding box center [620, 312] width 12 height 5
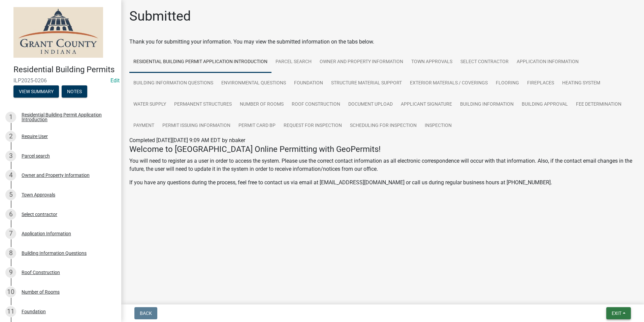
click at [610, 315] on button "Exit" at bounding box center [619, 313] width 25 height 12
click at [606, 300] on button "Save & Exit" at bounding box center [604, 295] width 54 height 16
